Goal: Task Accomplishment & Management: Use online tool/utility

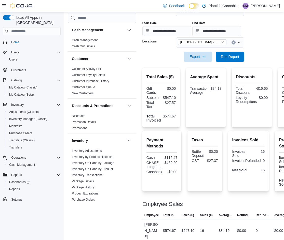
scroll to position [253, 0]
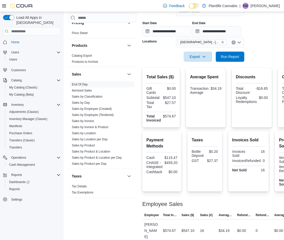
click at [167, 50] on div at bounding box center [225, 50] width 167 height 4
click at [98, 96] on link "Sales by Classification" at bounding box center [87, 97] width 31 height 4
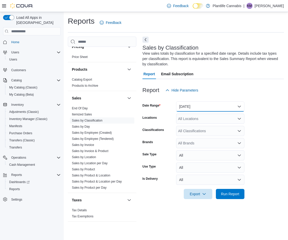
click at [200, 105] on button "[DATE]" at bounding box center [210, 107] width 68 height 10
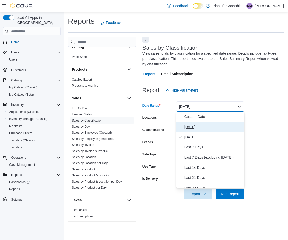
click at [198, 126] on span "[DATE]" at bounding box center [213, 127] width 58 height 6
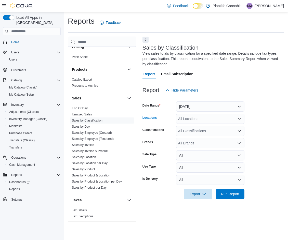
click at [197, 118] on div "All Locations" at bounding box center [210, 119] width 68 height 10
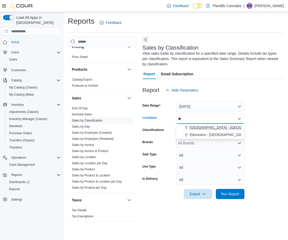
type input "**"
click at [208, 128] on span "[GEOGRAPHIC_DATA] - [GEOGRAPHIC_DATA]" at bounding box center [227, 127] width 77 height 5
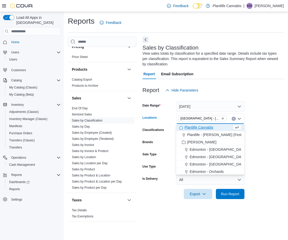
click at [270, 143] on form "Date Range [DATE] Locations [GEOGRAPHIC_DATA] - [GEOGRAPHIC_DATA] Combo box. Se…" at bounding box center [212, 148] width 141 height 104
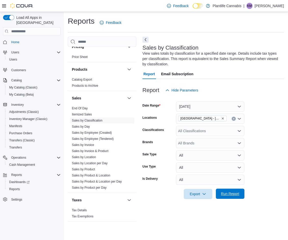
click at [236, 192] on span "Run Report" at bounding box center [230, 194] width 22 height 10
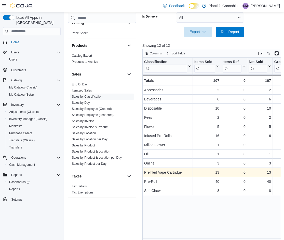
scroll to position [168, 0]
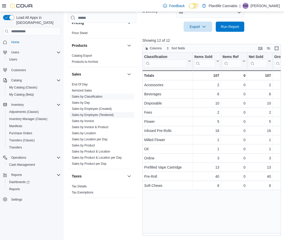
click at [105, 115] on link "Sales by Employee (Tendered)" at bounding box center [93, 115] width 42 height 4
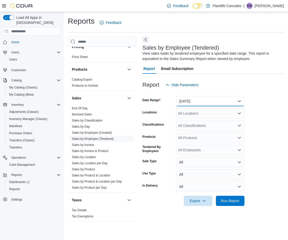
click at [206, 102] on button "[DATE]" at bounding box center [210, 101] width 68 height 10
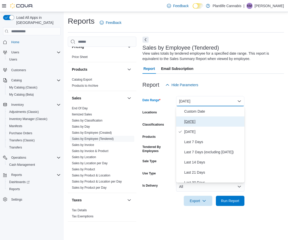
click at [204, 121] on span "[DATE]" at bounding box center [213, 122] width 58 height 6
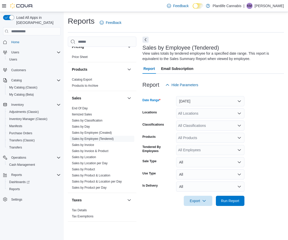
click at [203, 114] on div "All Locations" at bounding box center [210, 113] width 68 height 10
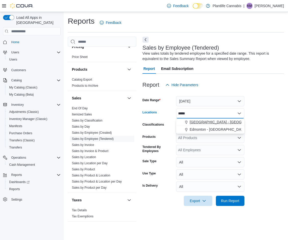
type input "*****"
click at [214, 122] on span "[GEOGRAPHIC_DATA] - [GEOGRAPHIC_DATA]" at bounding box center [227, 122] width 77 height 5
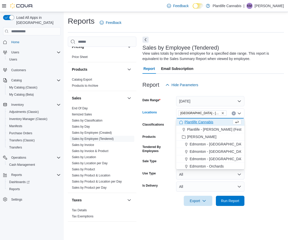
click at [262, 128] on form "Date Range [DATE] Locations [GEOGRAPHIC_DATA] - [GEOGRAPHIC_DATA] Combo box. Se…" at bounding box center [212, 148] width 141 height 116
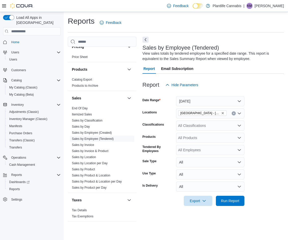
click at [208, 124] on div "All Classifications" at bounding box center [210, 126] width 68 height 10
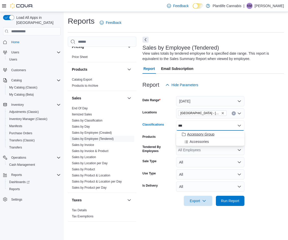
type input "***"
click at [208, 135] on span "Accessory Group" at bounding box center [200, 134] width 27 height 5
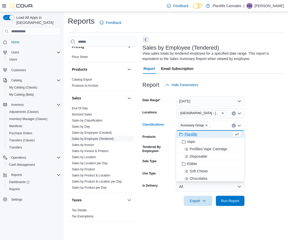
click at [259, 141] on form "Date Range [DATE] Locations [GEOGRAPHIC_DATA] - [GEOGRAPHIC_DATA] Classificatio…" at bounding box center [212, 148] width 141 height 116
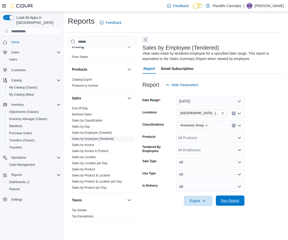
click at [237, 201] on span "Run Report" at bounding box center [230, 200] width 18 height 5
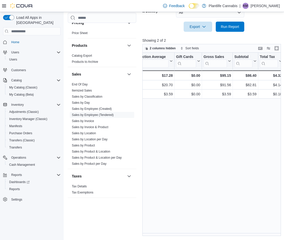
scroll to position [0, 265]
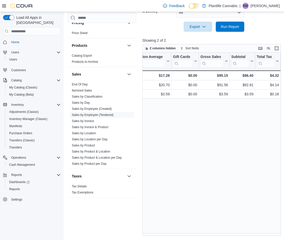
click at [208, 117] on div "Tendered Employee Click to view column header actions Invoices Sold Click to vi…" at bounding box center [212, 145] width 140 height 184
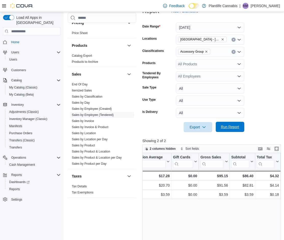
scroll to position [73, 0]
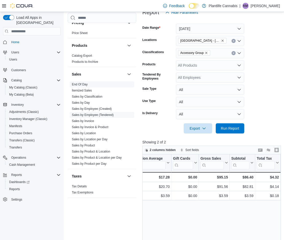
click at [94, 83] on span "End Of Day" at bounding box center [102, 84] width 64 height 6
click at [81, 84] on link "End Of Day" at bounding box center [80, 85] width 16 height 4
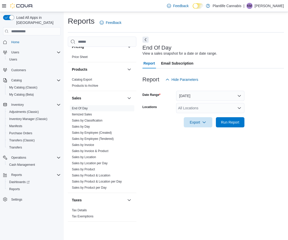
click at [186, 108] on div "All Locations" at bounding box center [210, 108] width 68 height 10
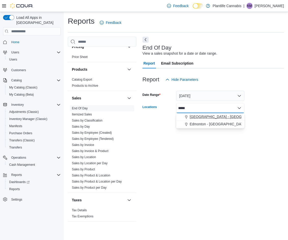
type input "*****"
click at [211, 116] on span "[GEOGRAPHIC_DATA] - [GEOGRAPHIC_DATA]" at bounding box center [227, 116] width 77 height 5
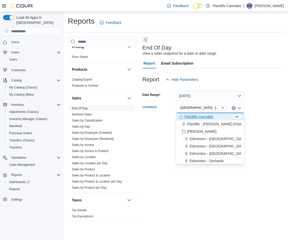
click at [259, 130] on div at bounding box center [212, 131] width 141 height 6
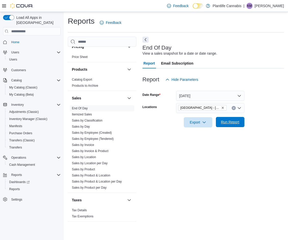
click at [232, 124] on span "Run Report" at bounding box center [230, 122] width 18 height 5
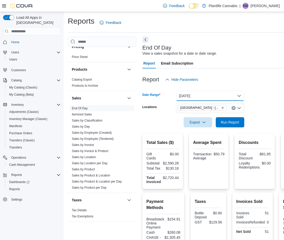
click at [195, 94] on button "[DATE]" at bounding box center [210, 96] width 68 height 10
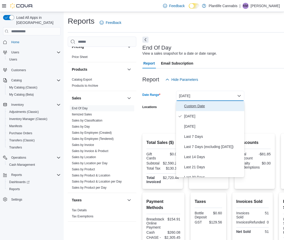
click at [202, 106] on span "Custom Date" at bounding box center [213, 106] width 58 height 6
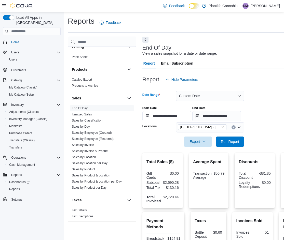
click at [176, 115] on input "**********" at bounding box center [166, 116] width 49 height 10
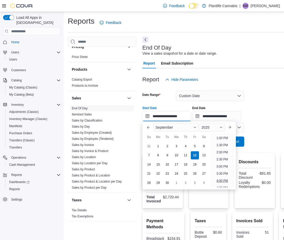
scroll to position [220, 0]
click at [223, 147] on li "4:00 PM" at bounding box center [222, 146] width 16 height 6
type input "**********"
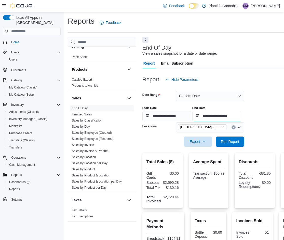
click at [230, 117] on input "**********" at bounding box center [216, 116] width 49 height 10
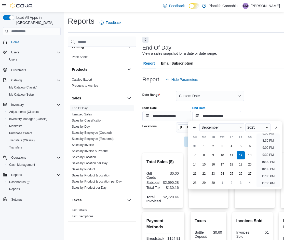
scroll to position [243, 0]
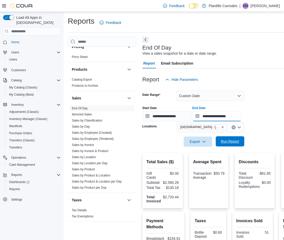
type input "**********"
click at [235, 141] on span "Run Report" at bounding box center [230, 141] width 18 height 5
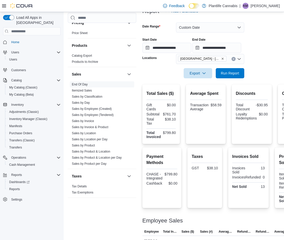
scroll to position [60, 0]
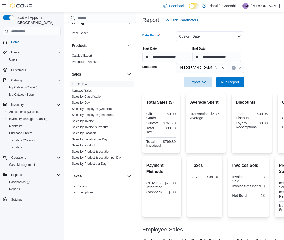
click at [206, 36] on button "Custom Date" at bounding box center [210, 36] width 68 height 10
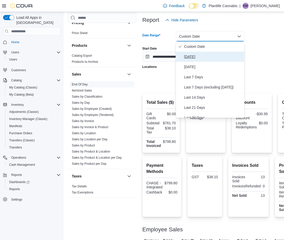
click at [205, 55] on span "[DATE]" at bounding box center [213, 57] width 58 height 6
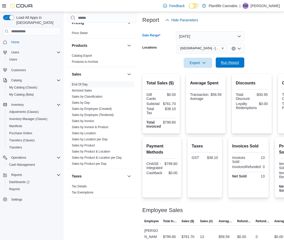
click at [228, 62] on span "Run Report" at bounding box center [230, 62] width 18 height 5
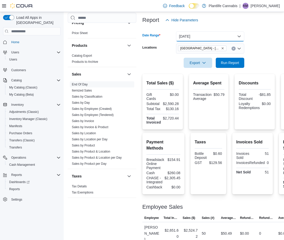
click at [208, 36] on button "[DATE]" at bounding box center [210, 36] width 68 height 10
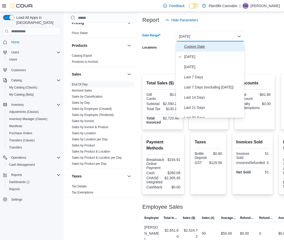
click at [204, 45] on span "Custom Date" at bounding box center [213, 47] width 58 height 6
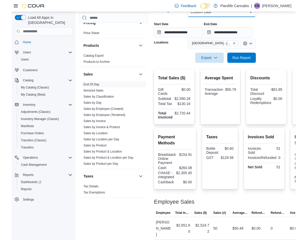
scroll to position [117, 0]
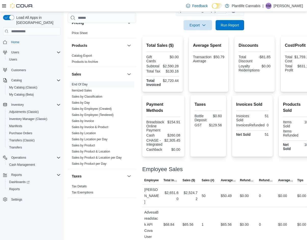
click at [275, 163] on div at bounding box center [228, 163] width 172 height 6
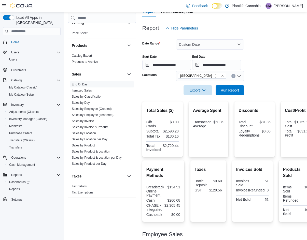
scroll to position [40, 0]
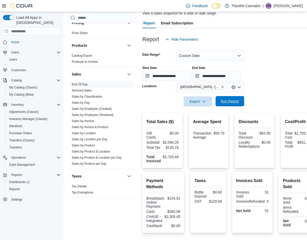
click at [232, 100] on span "Run Report" at bounding box center [230, 101] width 18 height 5
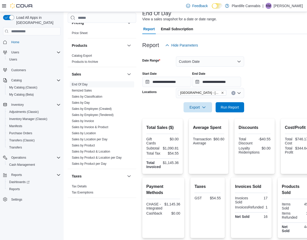
scroll to position [5, 0]
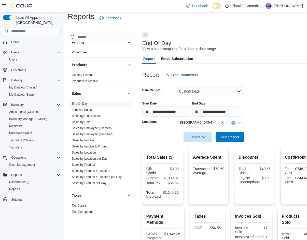
click at [261, 88] on form "**********" at bounding box center [227, 111] width 170 height 62
click at [204, 89] on button "Custom Date" at bounding box center [210, 91] width 68 height 10
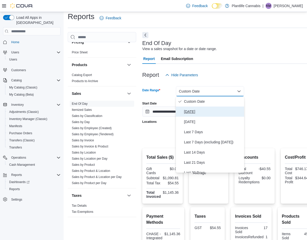
click at [199, 109] on span "[DATE]" at bounding box center [213, 112] width 58 height 6
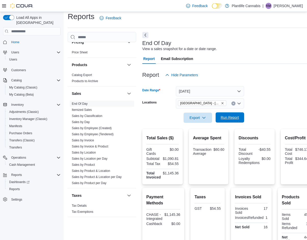
click at [234, 116] on span "Run Report" at bounding box center [230, 117] width 18 height 5
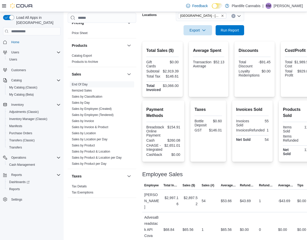
scroll to position [97, 0]
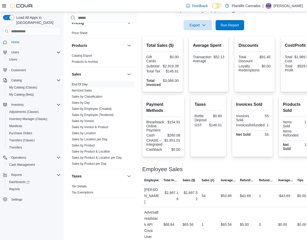
click at [265, 28] on form "Date Range [DATE] Locations [GEOGRAPHIC_DATA] - [GEOGRAPHIC_DATA] Export Run Re…" at bounding box center [228, 9] width 172 height 43
click at [103, 115] on link "Sales by Employee (Tendered)" at bounding box center [93, 115] width 42 height 4
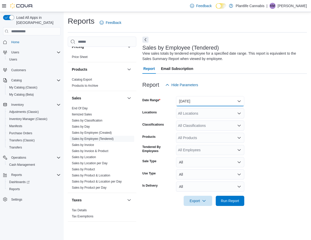
click at [198, 101] on button "[DATE]" at bounding box center [210, 101] width 68 height 10
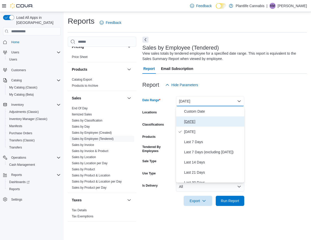
click at [198, 123] on span "[DATE]" at bounding box center [213, 122] width 58 height 6
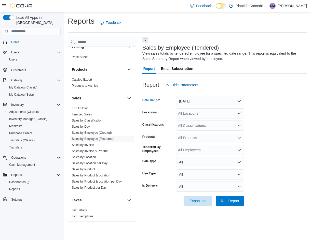
click at [200, 112] on div "All Locations" at bounding box center [210, 113] width 68 height 10
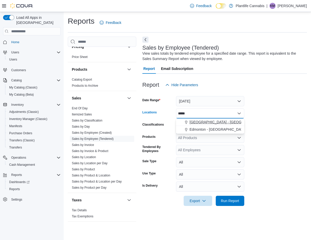
type input "*****"
click at [230, 123] on span "[GEOGRAPHIC_DATA] - [GEOGRAPHIC_DATA]" at bounding box center [227, 122] width 77 height 5
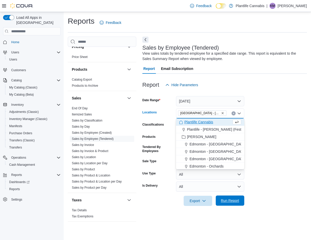
click at [227, 201] on span "Run Report" at bounding box center [230, 200] width 18 height 5
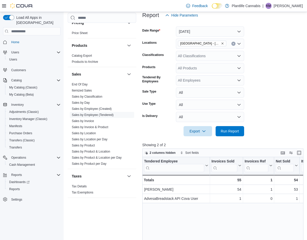
scroll to position [76, 0]
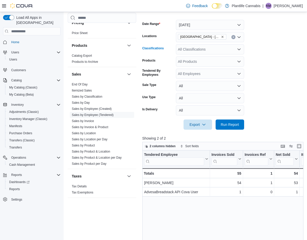
click at [206, 49] on div "All Classifications" at bounding box center [210, 49] width 68 height 10
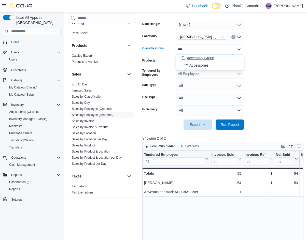
type input "***"
click at [212, 59] on span "Accessory Group" at bounding box center [200, 58] width 27 height 5
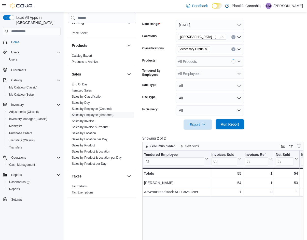
click at [237, 122] on span "Run Report" at bounding box center [230, 124] width 22 height 10
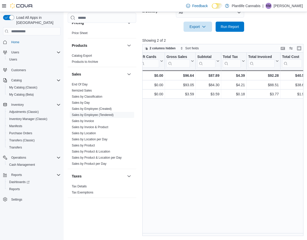
scroll to position [0, 303]
